Goal: Task Accomplishment & Management: Manage account settings

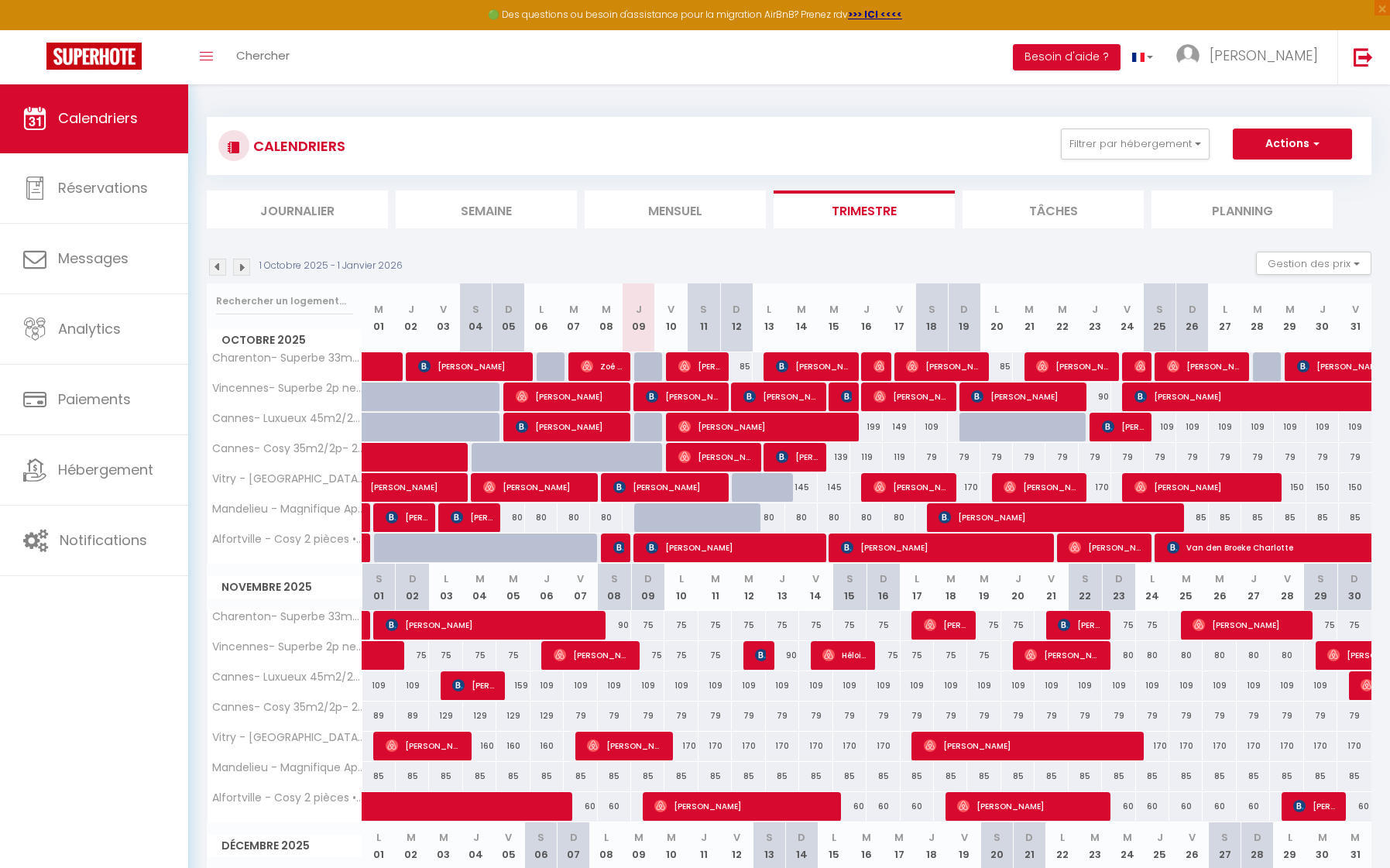
click at [751, 398] on img at bounding box center [750, 396] width 12 height 12
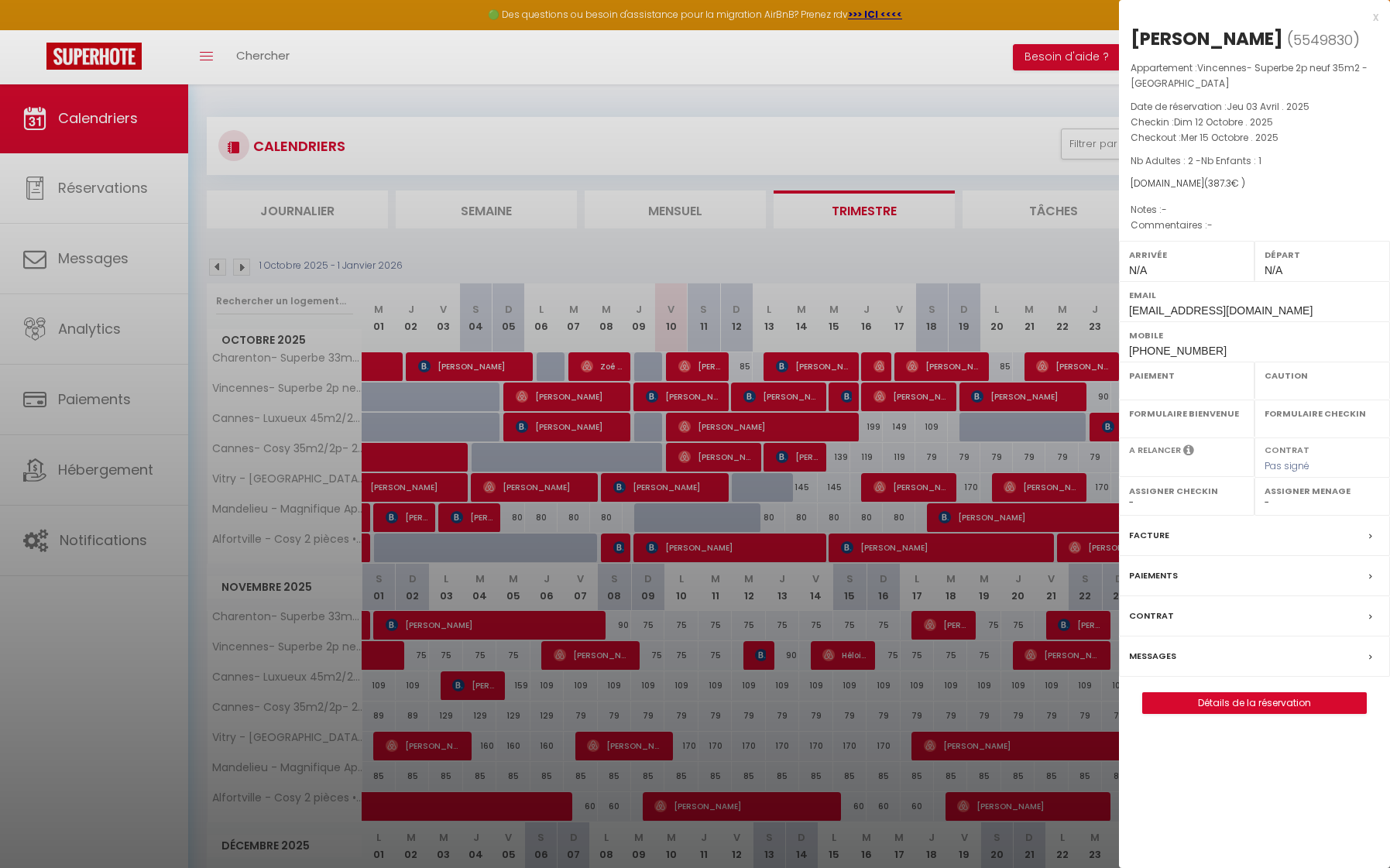
select select "OK"
select select "KO"
select select "0"
select select "1"
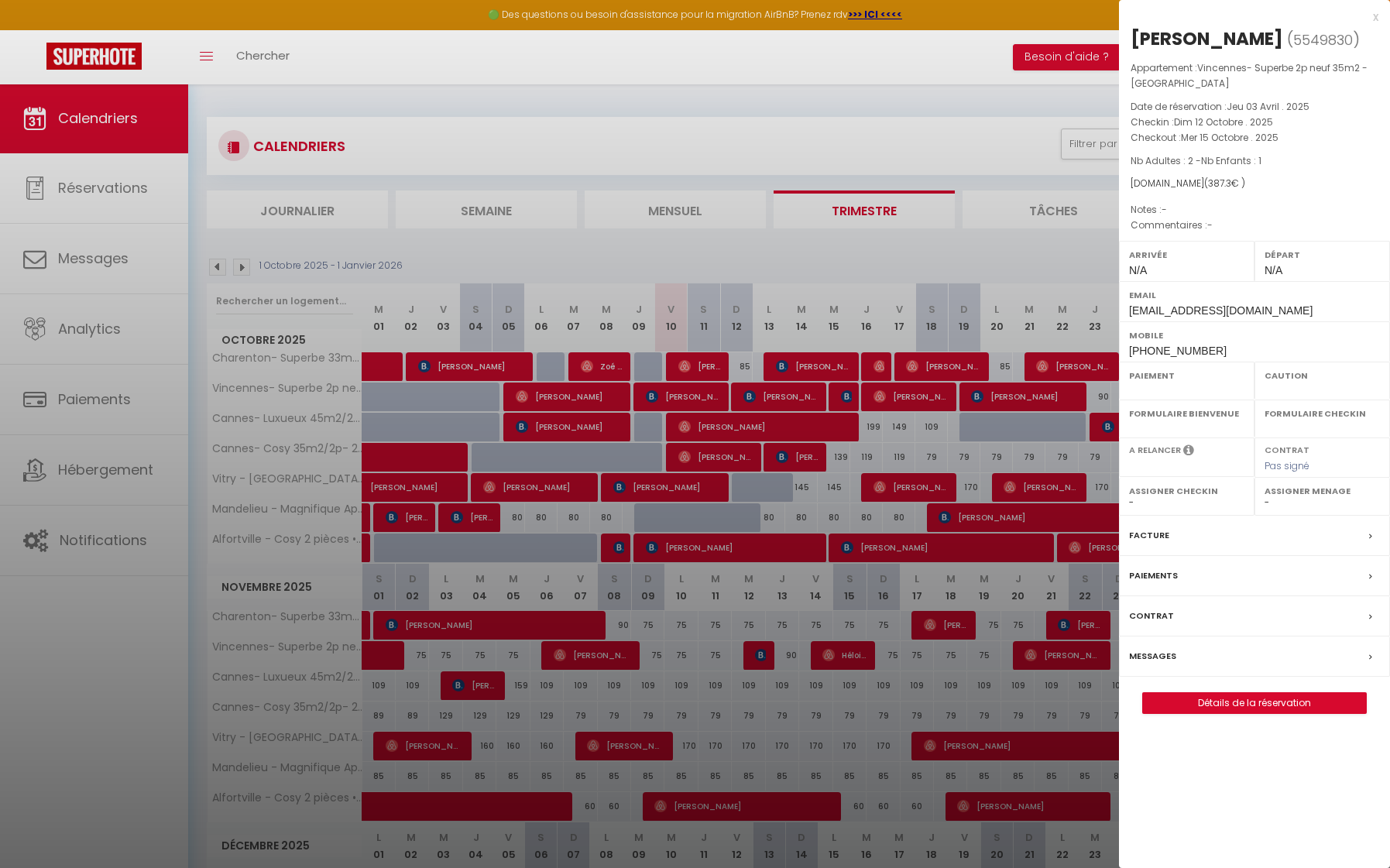
select select
click at [852, 396] on div at bounding box center [695, 434] width 1390 height 868
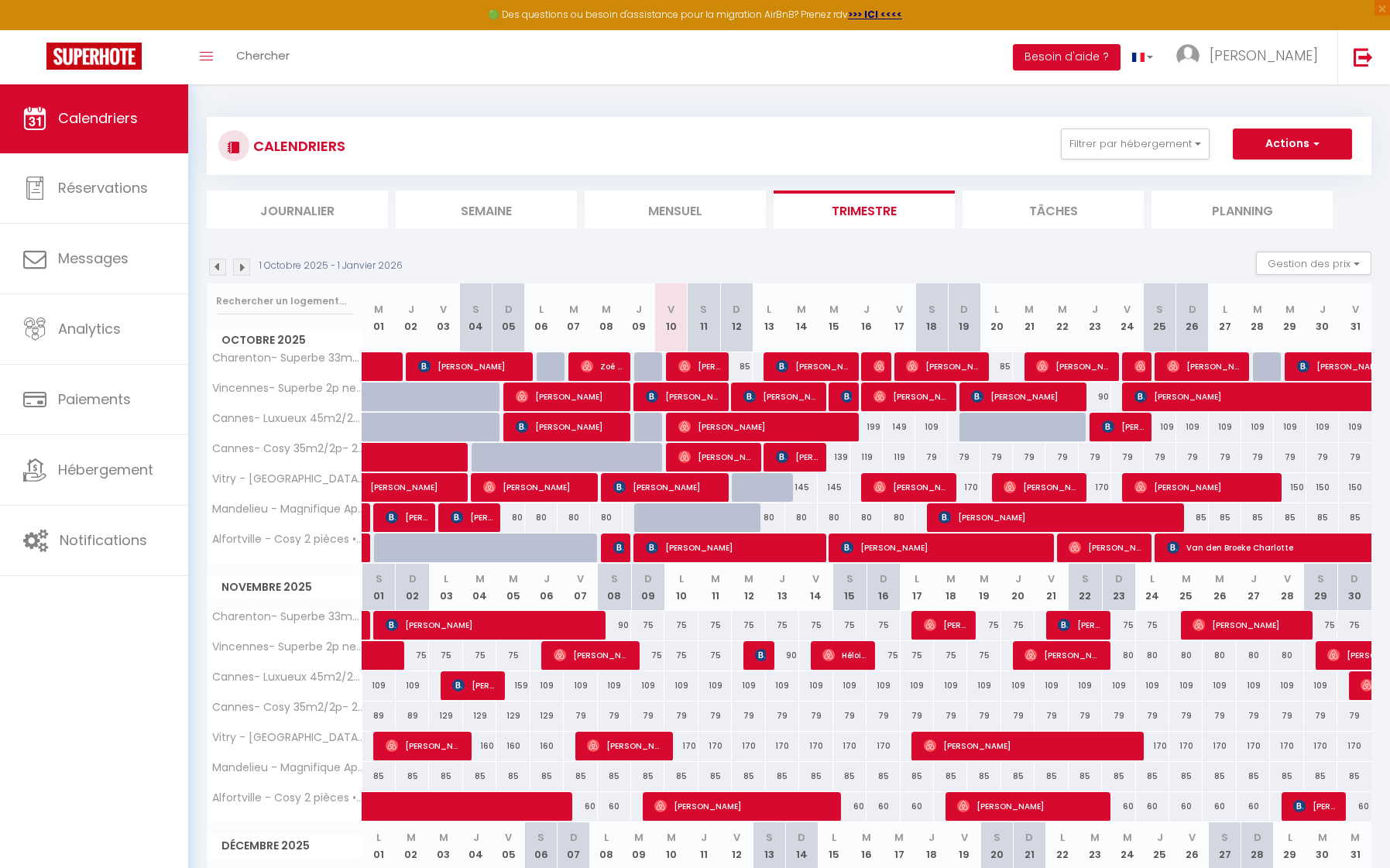
click at [849, 394] on img at bounding box center [846, 396] width 12 height 12
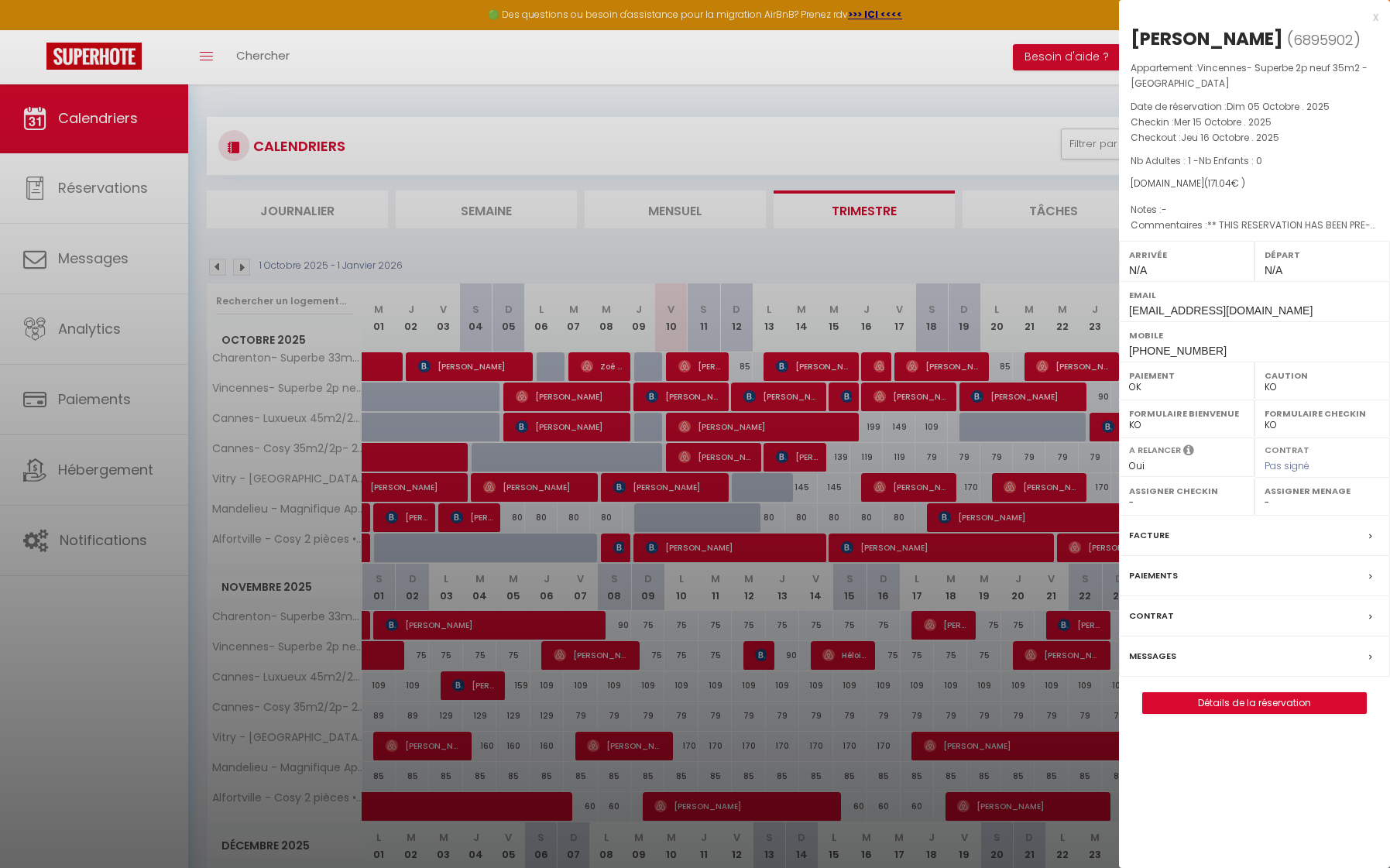
click at [882, 395] on div at bounding box center [695, 434] width 1390 height 868
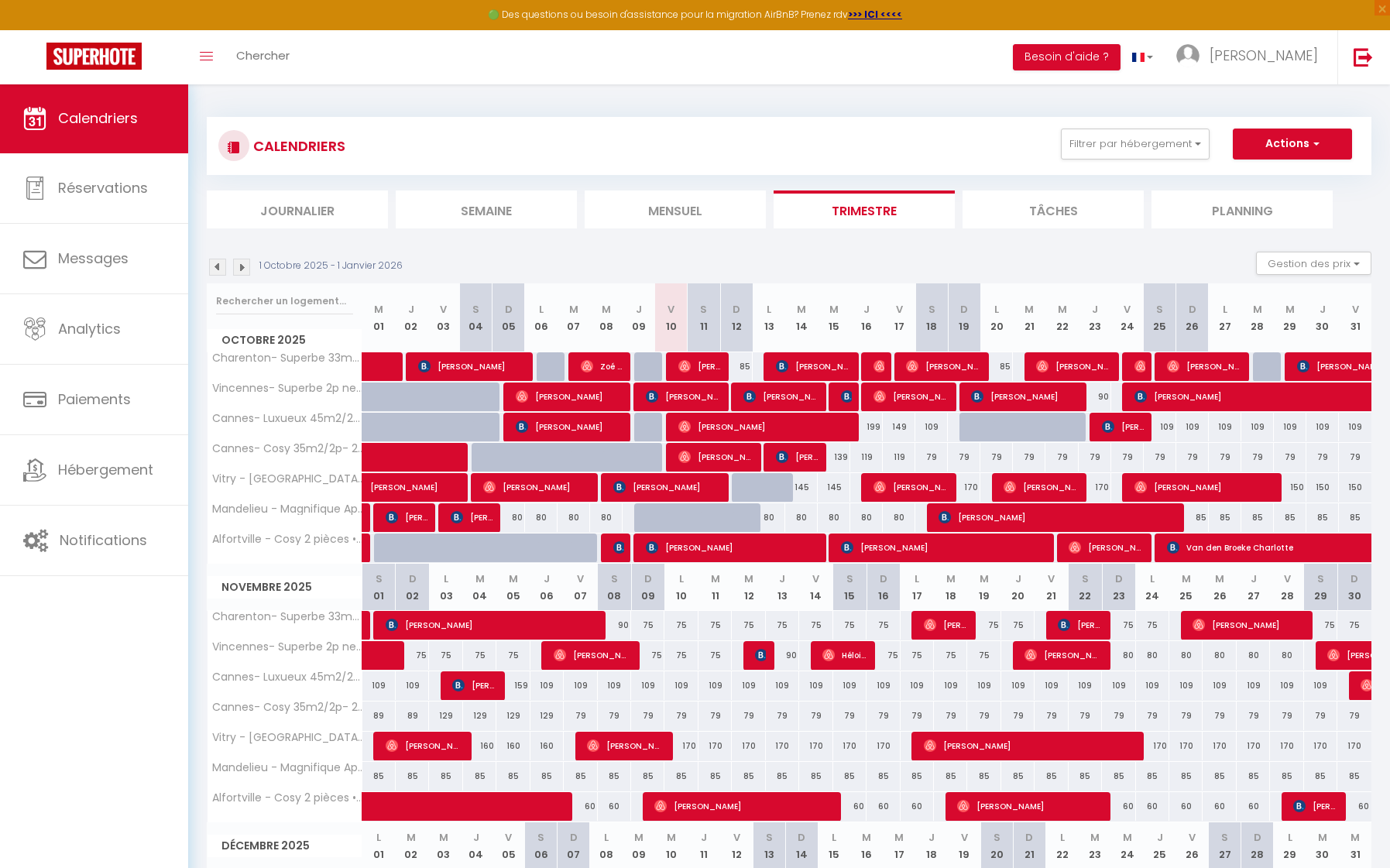
click at [903, 395] on span "[PERSON_NAME]" at bounding box center [910, 396] width 76 height 30
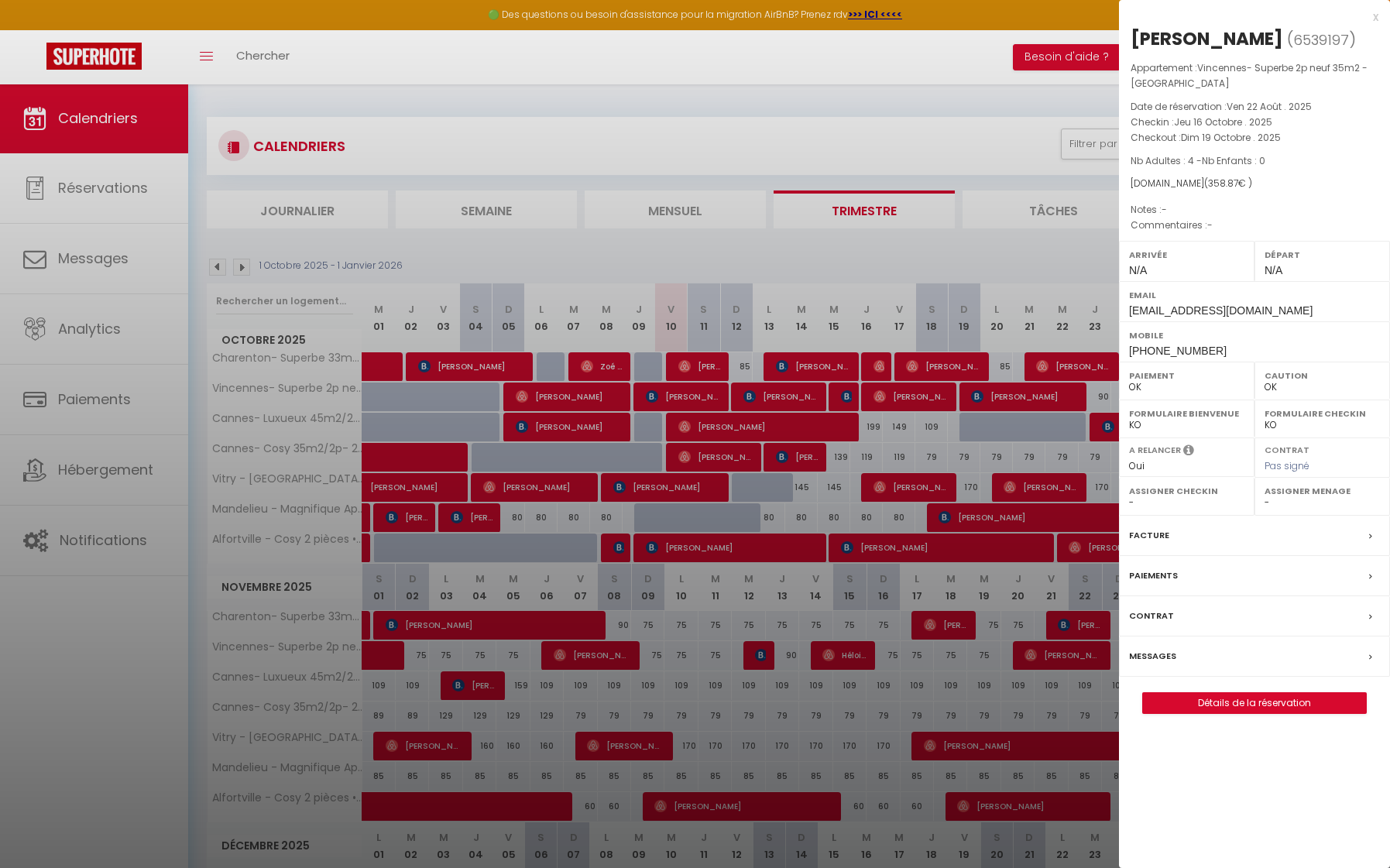
click at [991, 395] on div at bounding box center [695, 434] width 1390 height 868
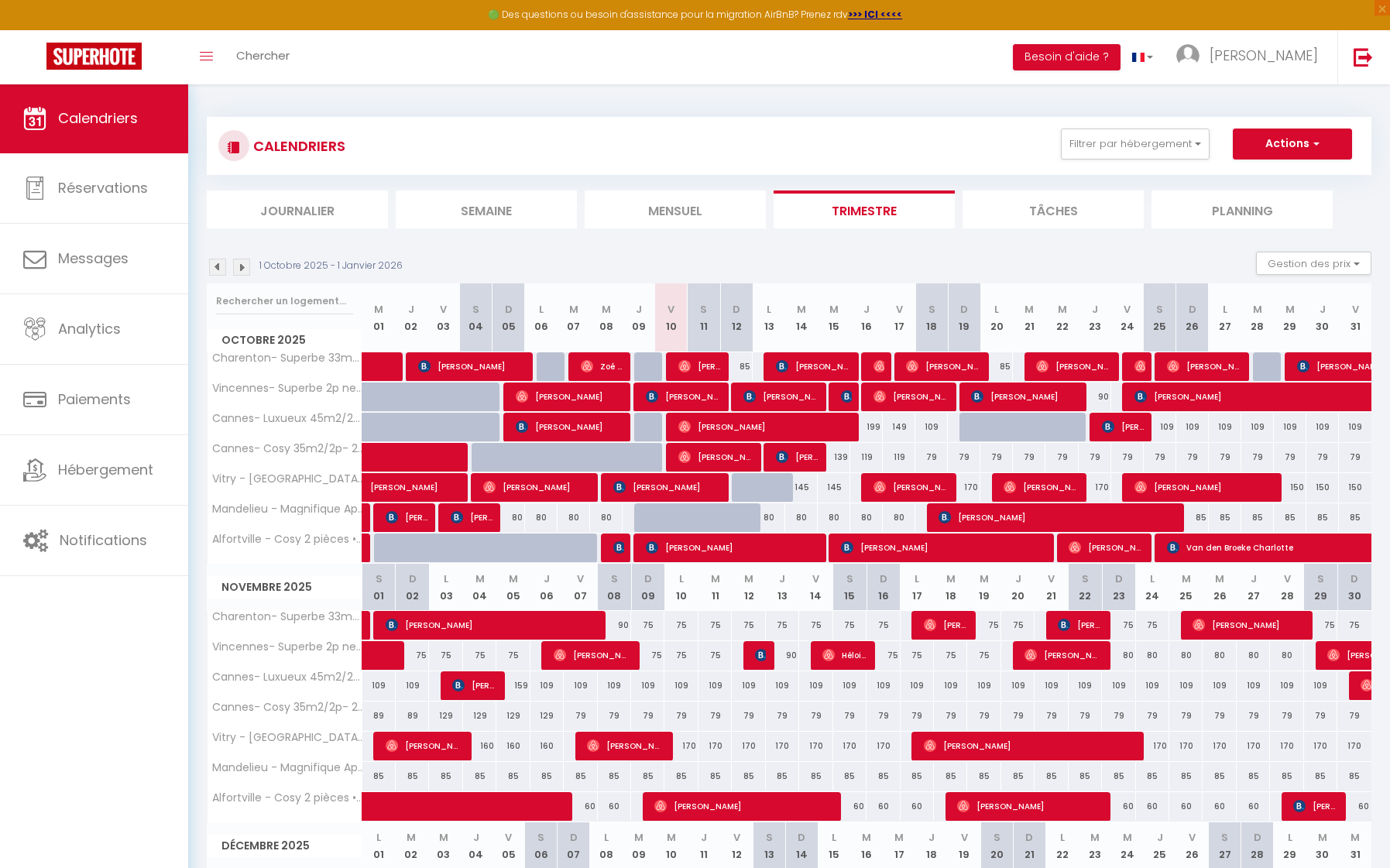
click at [1030, 397] on span "[PERSON_NAME]" at bounding box center [1024, 396] width 108 height 30
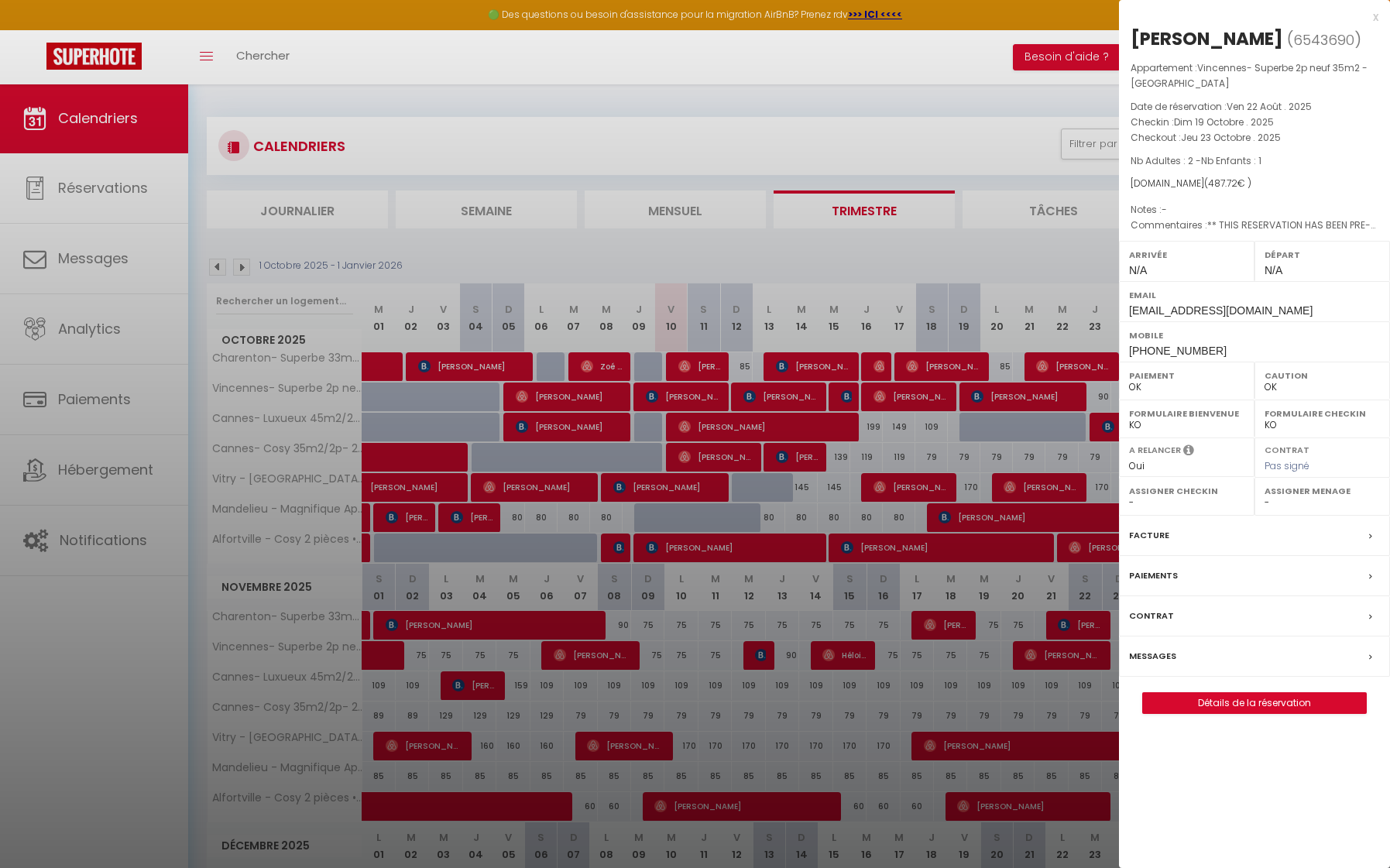
select select "KO"
click at [1047, 415] on div at bounding box center [695, 434] width 1390 height 868
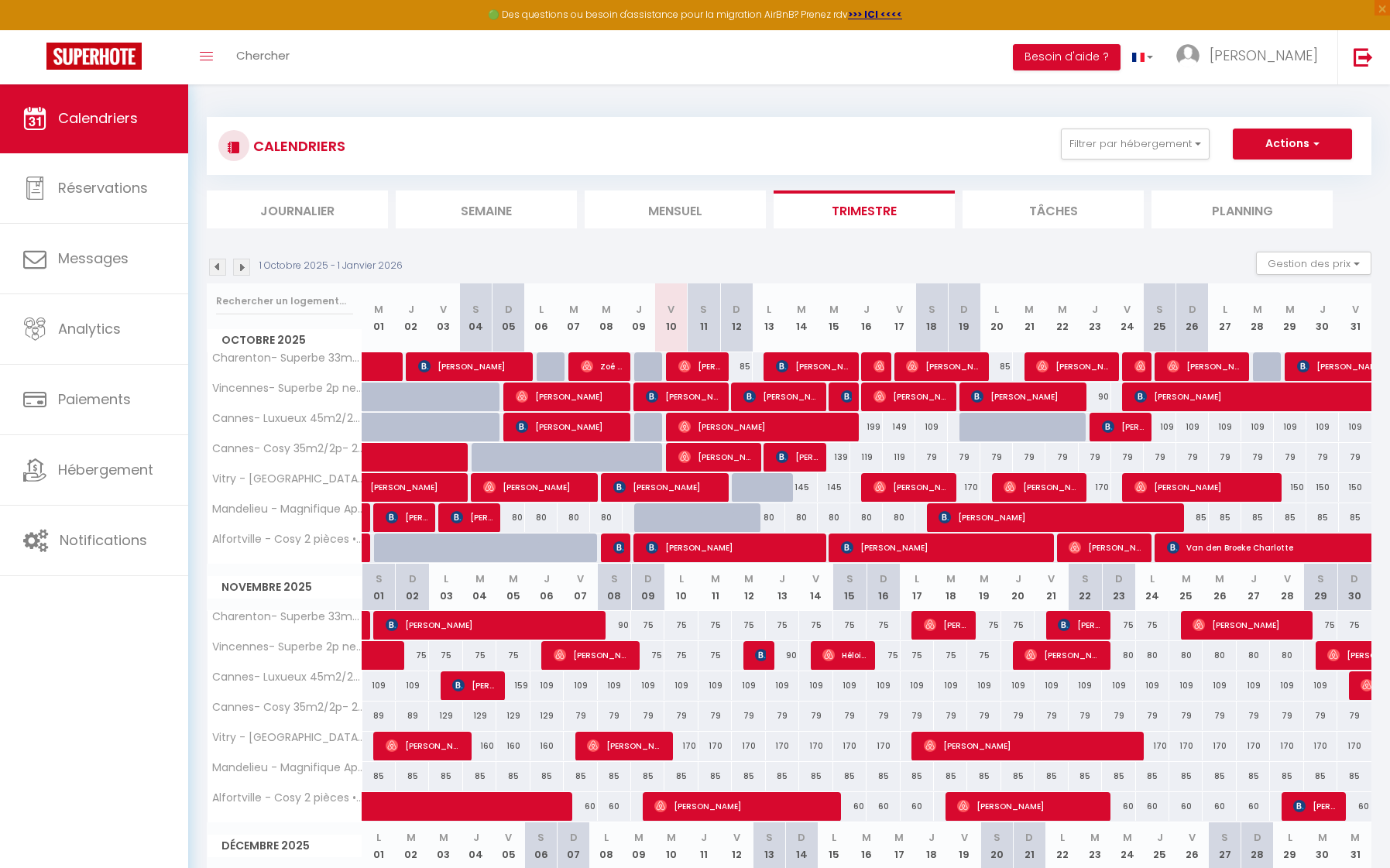
click at [1164, 398] on span "[PERSON_NAME]" at bounding box center [1294, 396] width 321 height 30
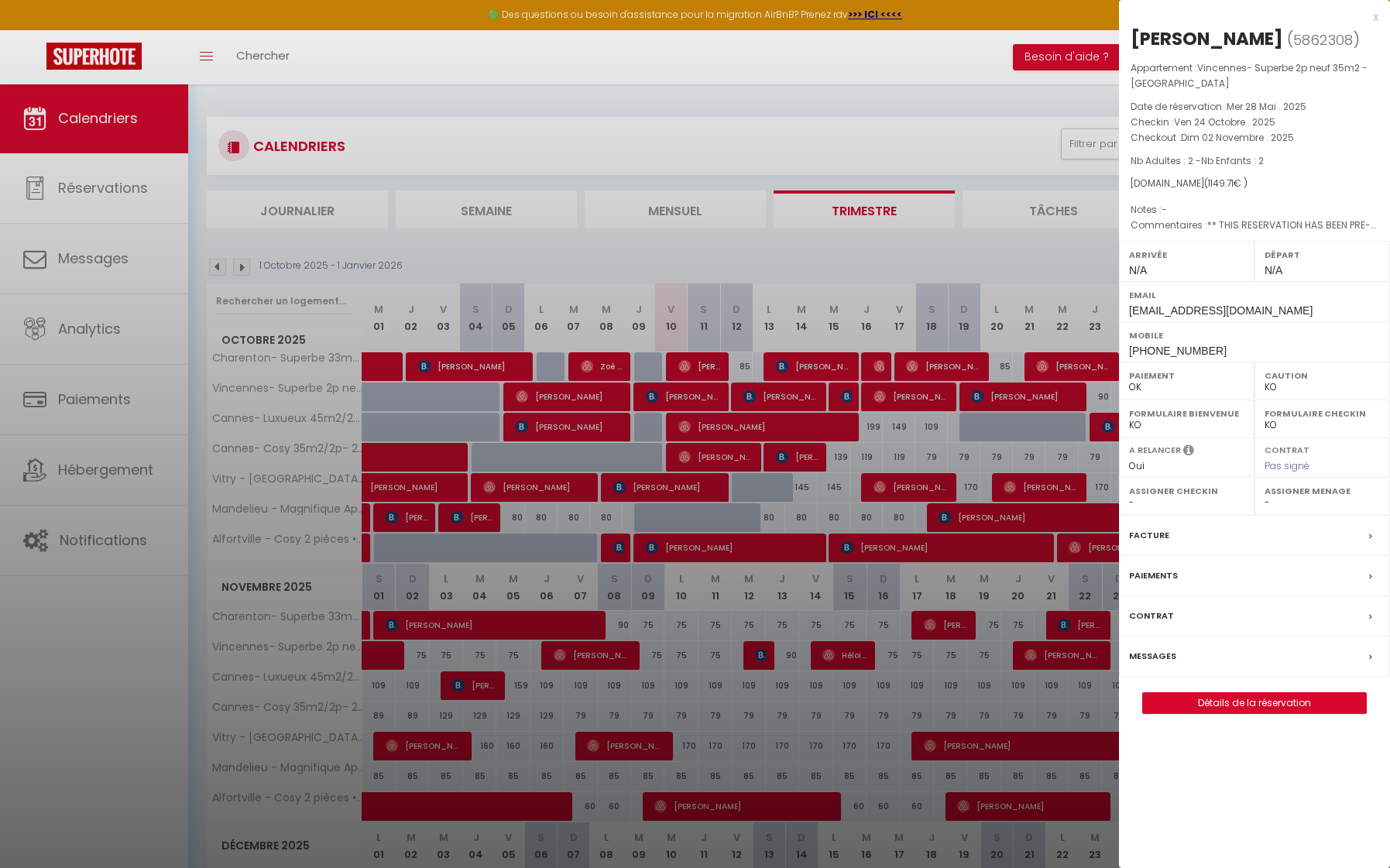
click at [1375, 15] on div "x" at bounding box center [1248, 16] width 259 height 18
